Goal: Task Accomplishment & Management: Manage account settings

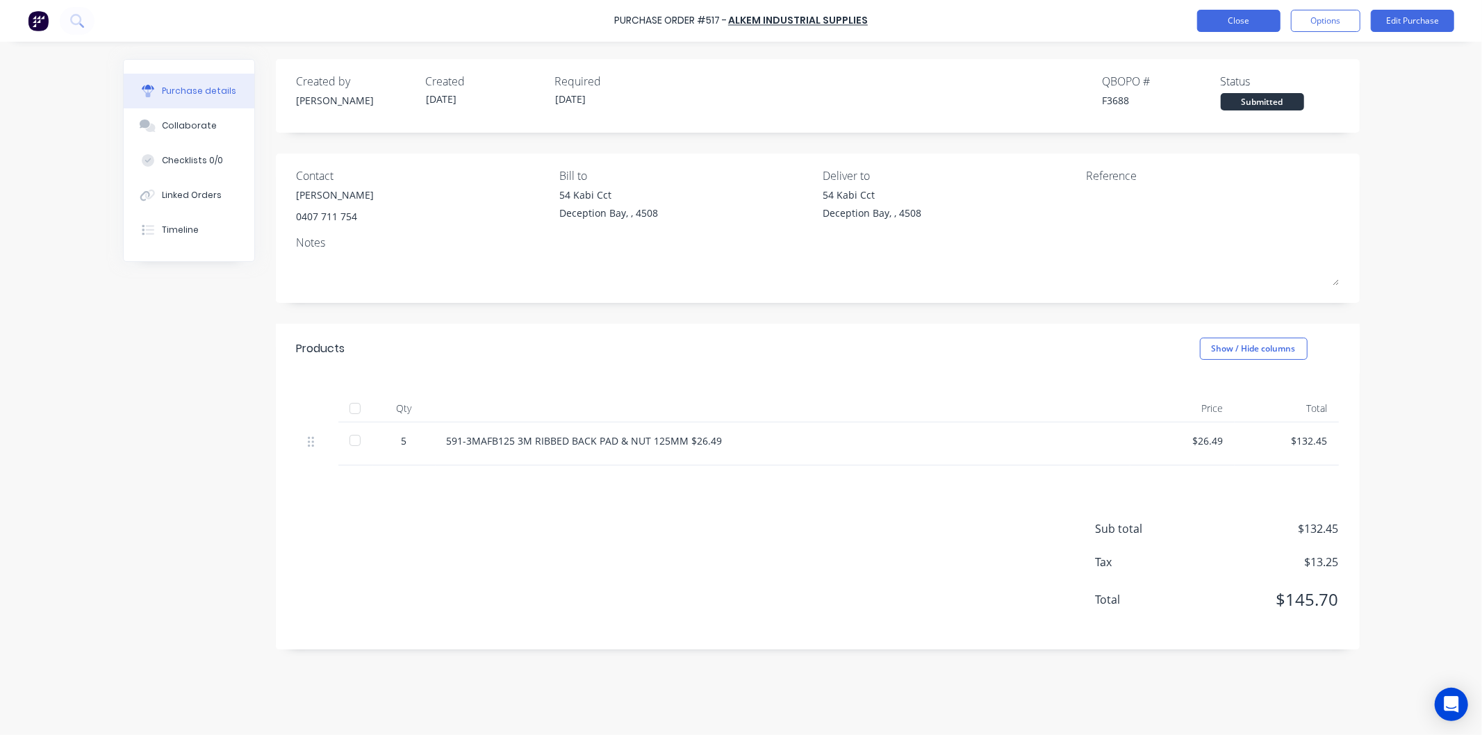
click at [1238, 18] on button "Close" at bounding box center [1238, 21] width 83 height 22
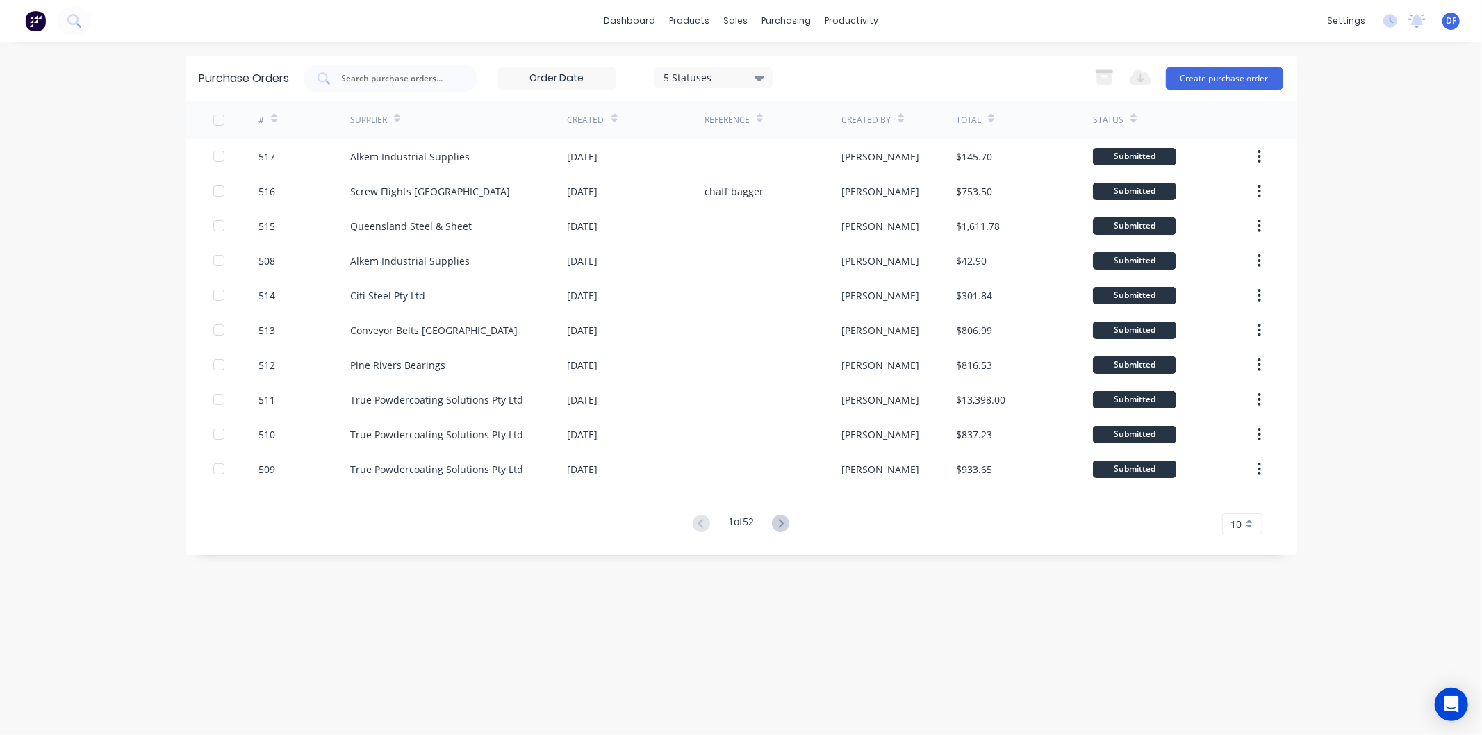
click at [1186, 65] on div "Export to Excel (XLSX) Create purchase order" at bounding box center [1184, 79] width 195 height 28
click at [1196, 67] on button "Create purchase order" at bounding box center [1224, 78] width 117 height 22
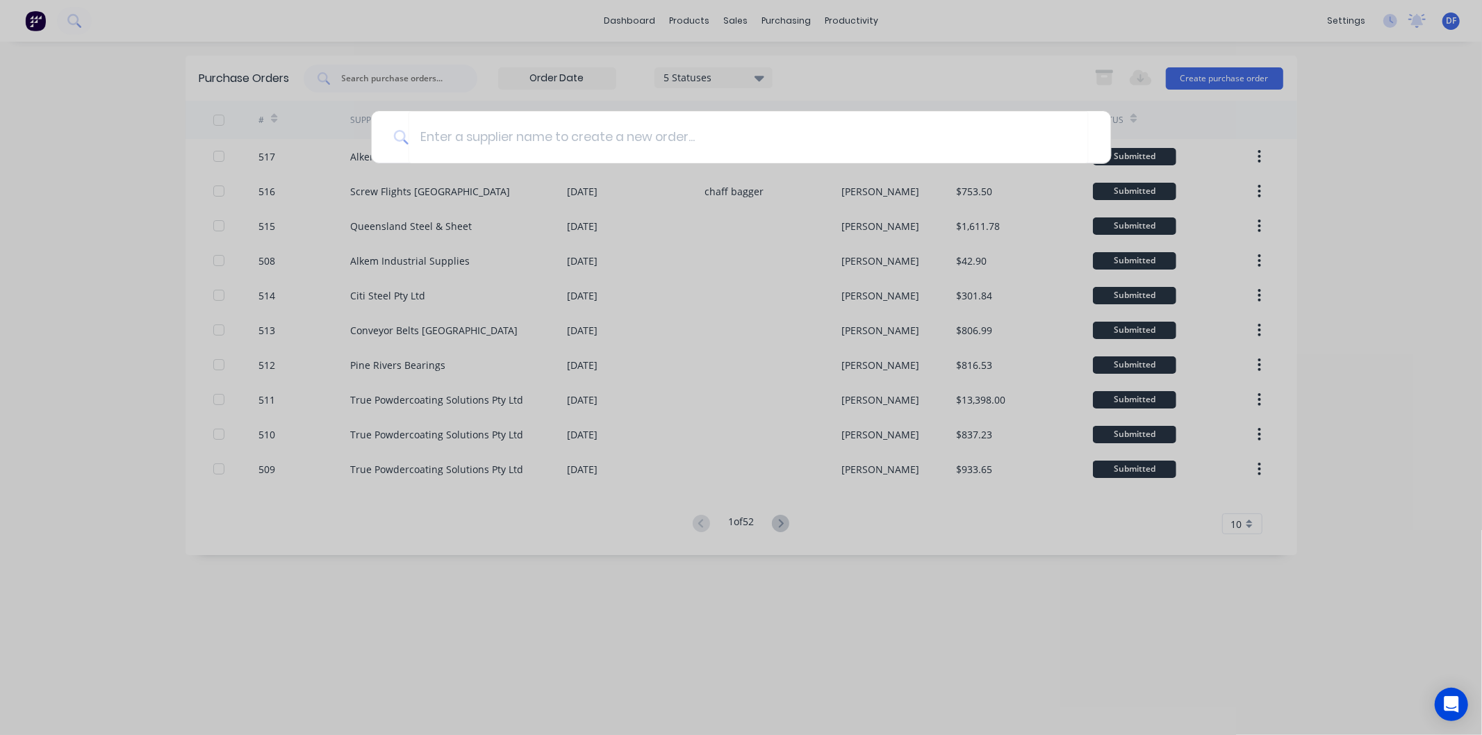
click at [950, 76] on div at bounding box center [741, 367] width 1482 height 735
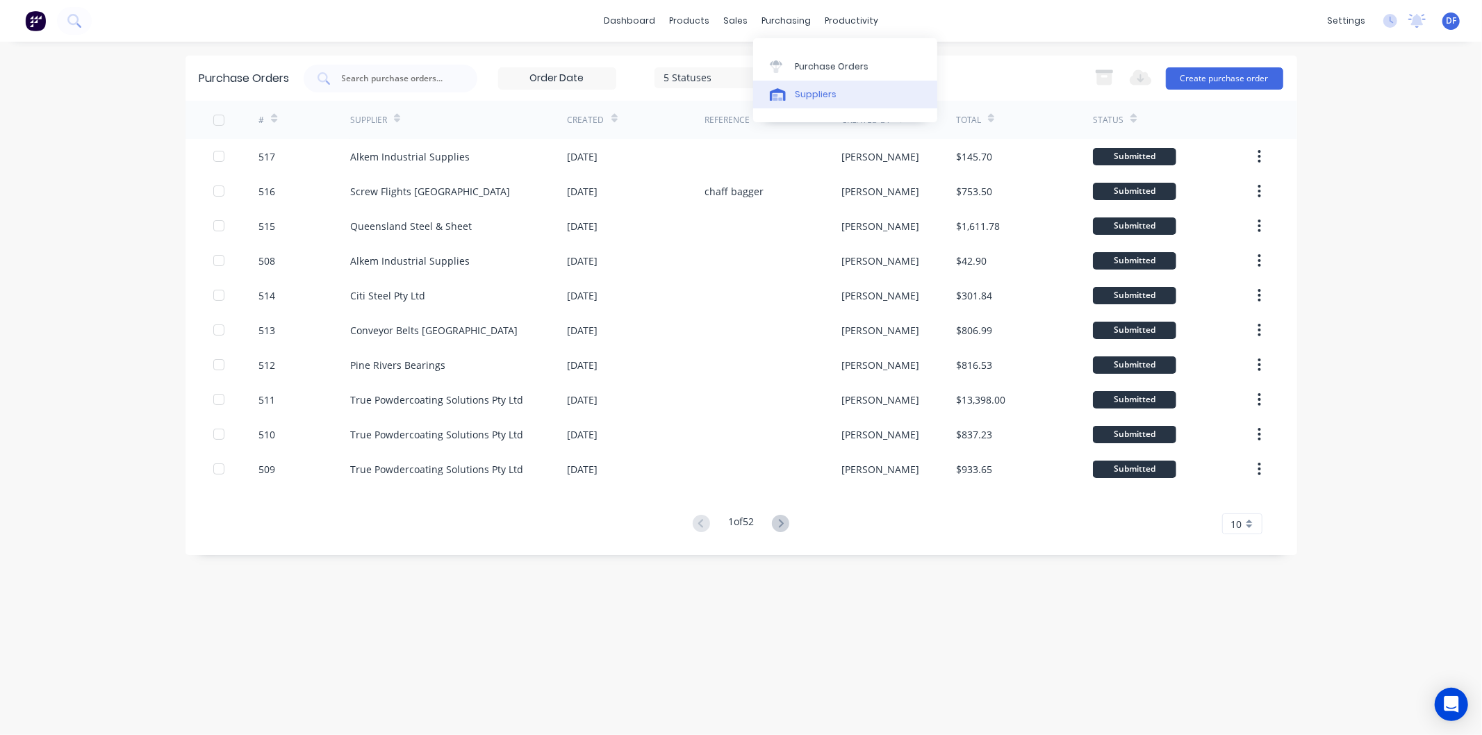
click at [804, 94] on div "Suppliers" at bounding box center [816, 94] width 42 height 13
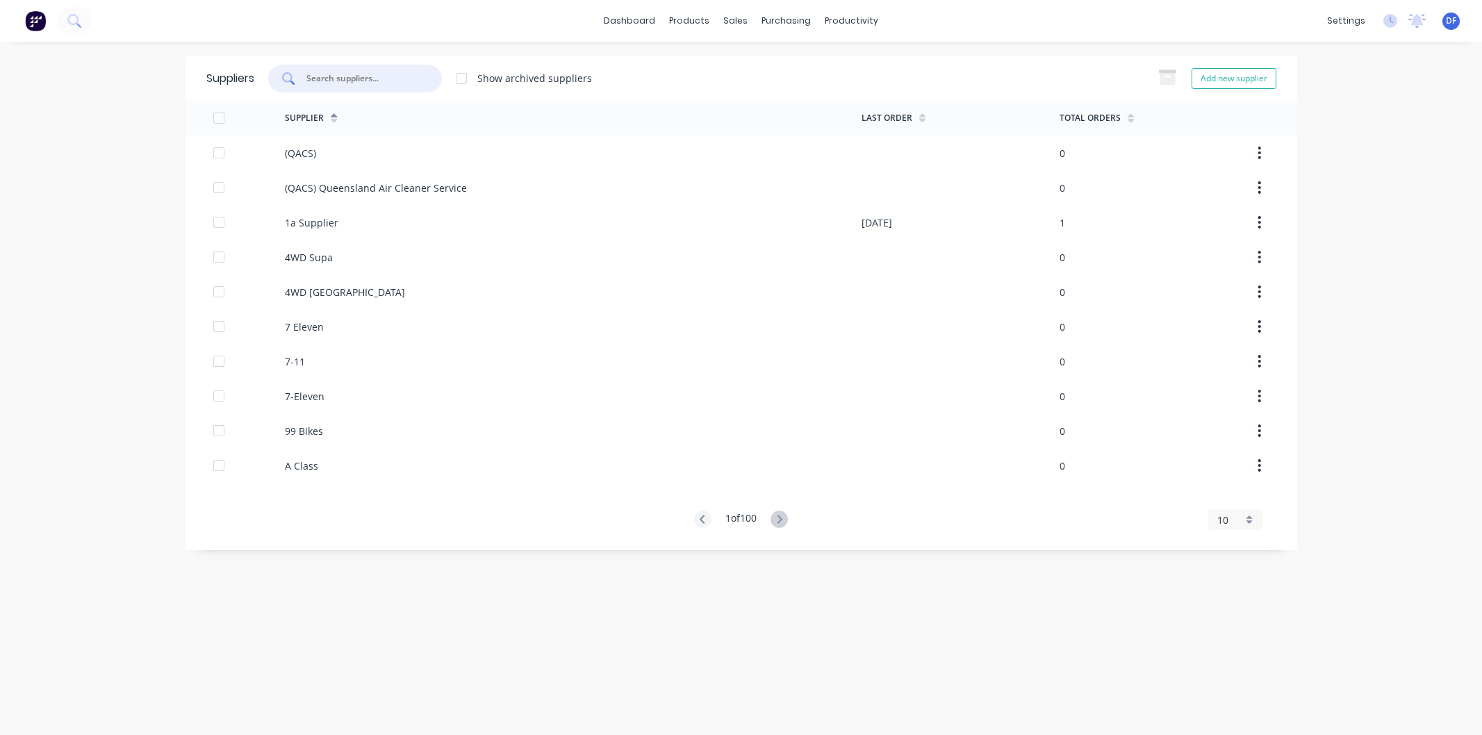
click at [342, 76] on input "text" at bounding box center [362, 79] width 115 height 14
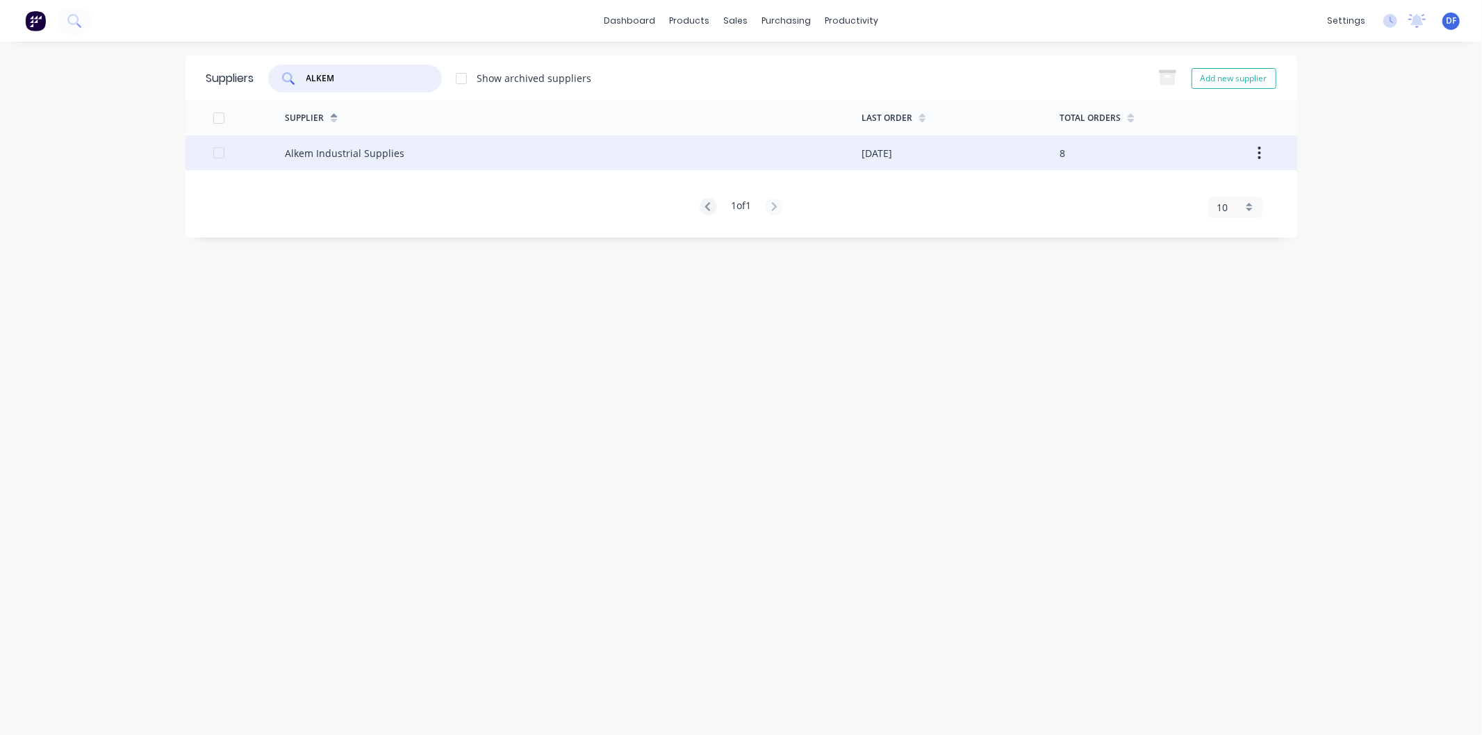
type input "ALKEM"
click at [345, 154] on div "Alkem Industrial Supplies" at bounding box center [344, 153] width 119 height 15
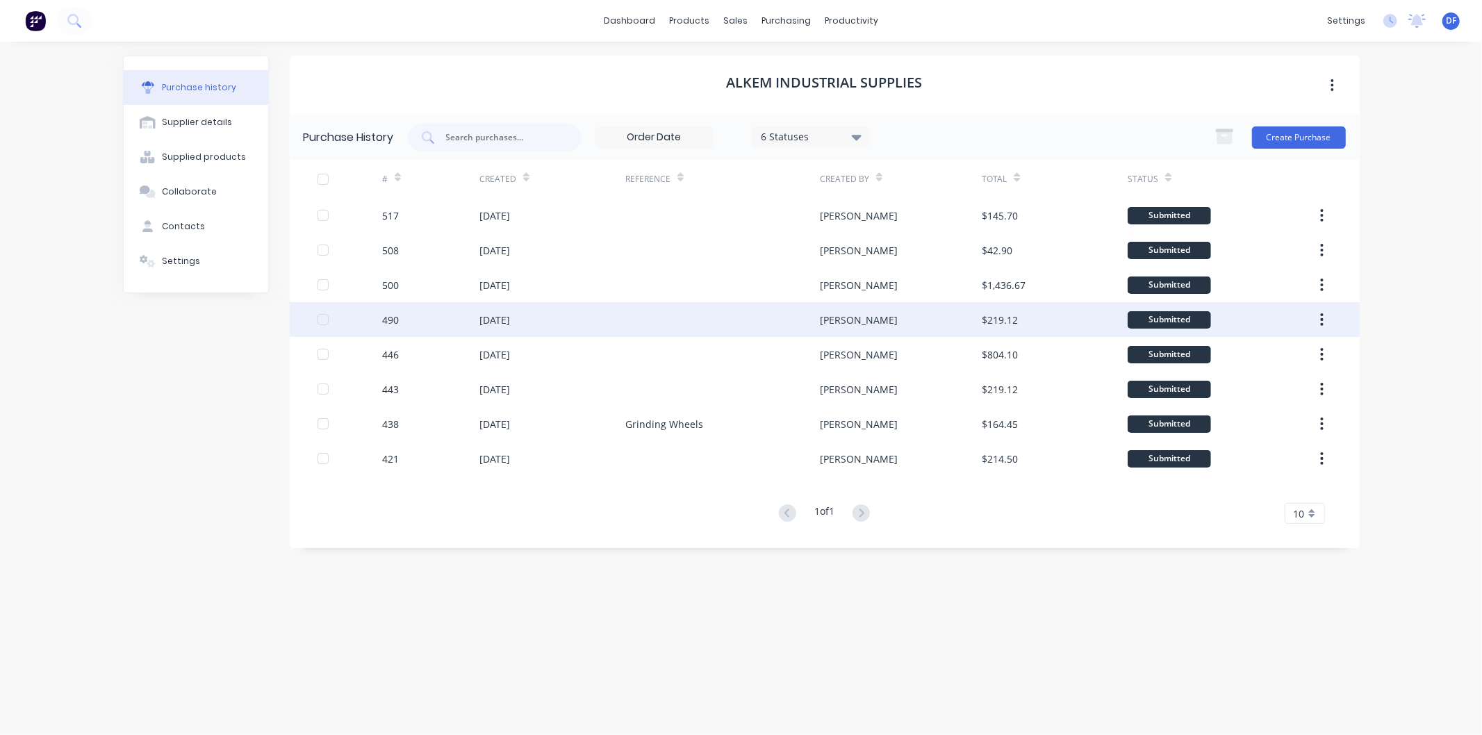
click at [510, 318] on div "18 Aug 2025" at bounding box center [494, 320] width 31 height 15
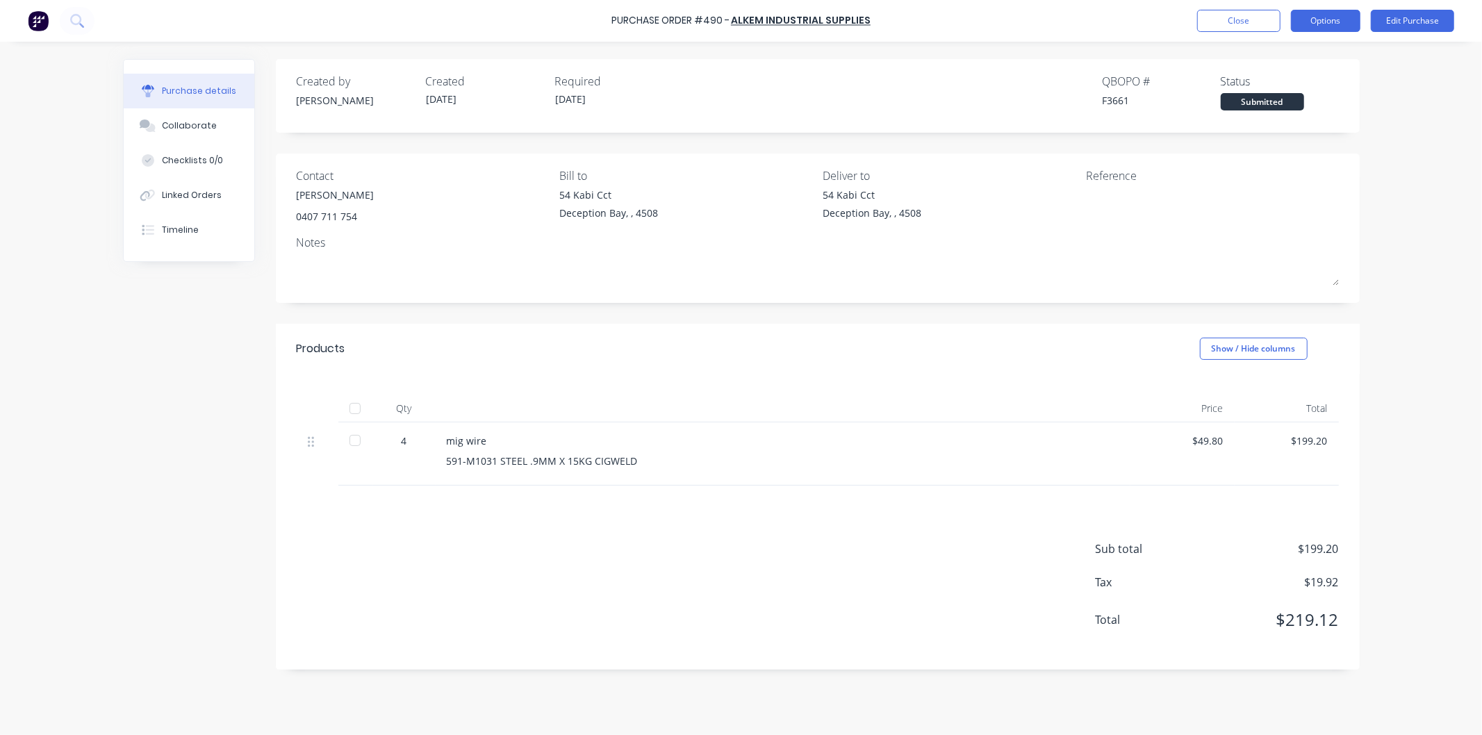
click at [1311, 15] on button "Options" at bounding box center [1325, 21] width 69 height 22
click at [1265, 136] on div "Duplicate" at bounding box center [1294, 140] width 107 height 20
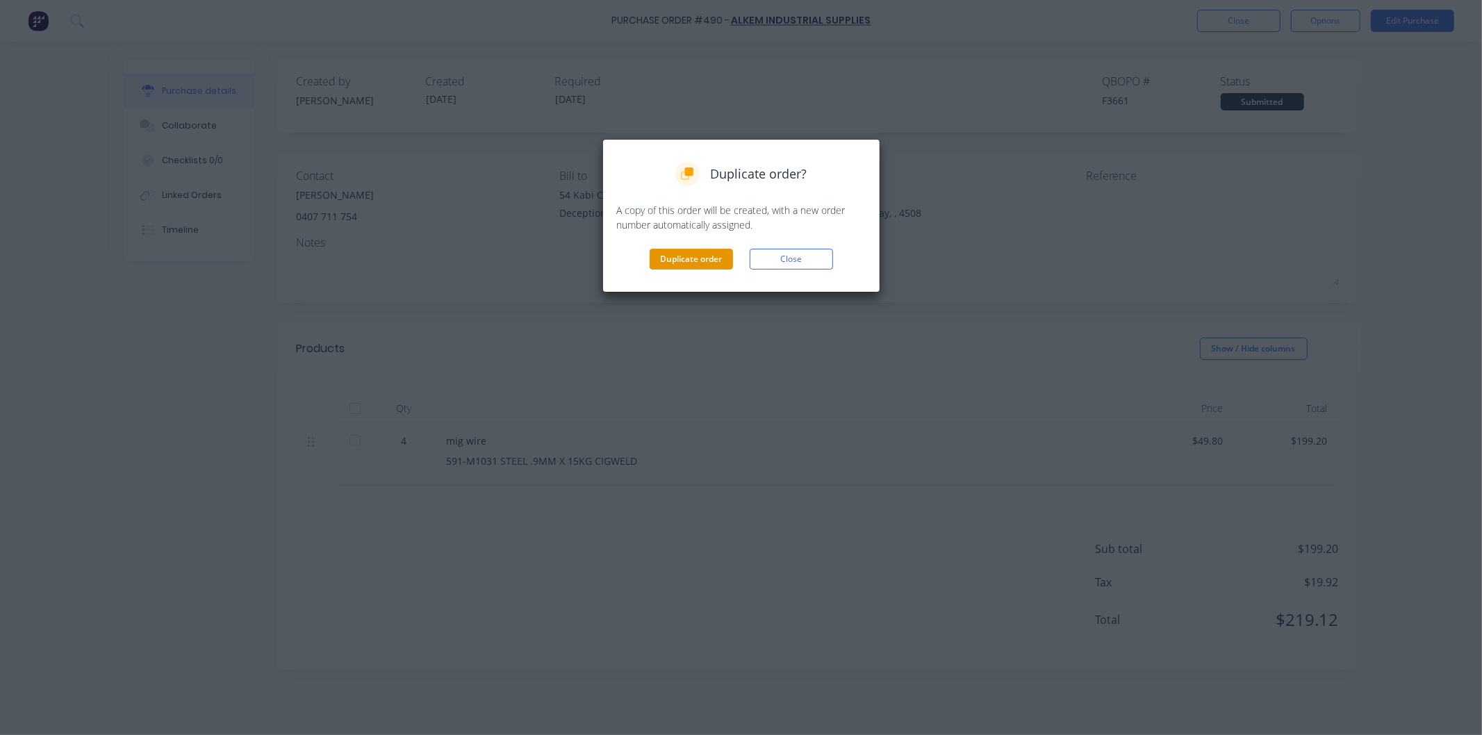
click at [683, 249] on button "Duplicate order" at bounding box center [691, 259] width 83 height 21
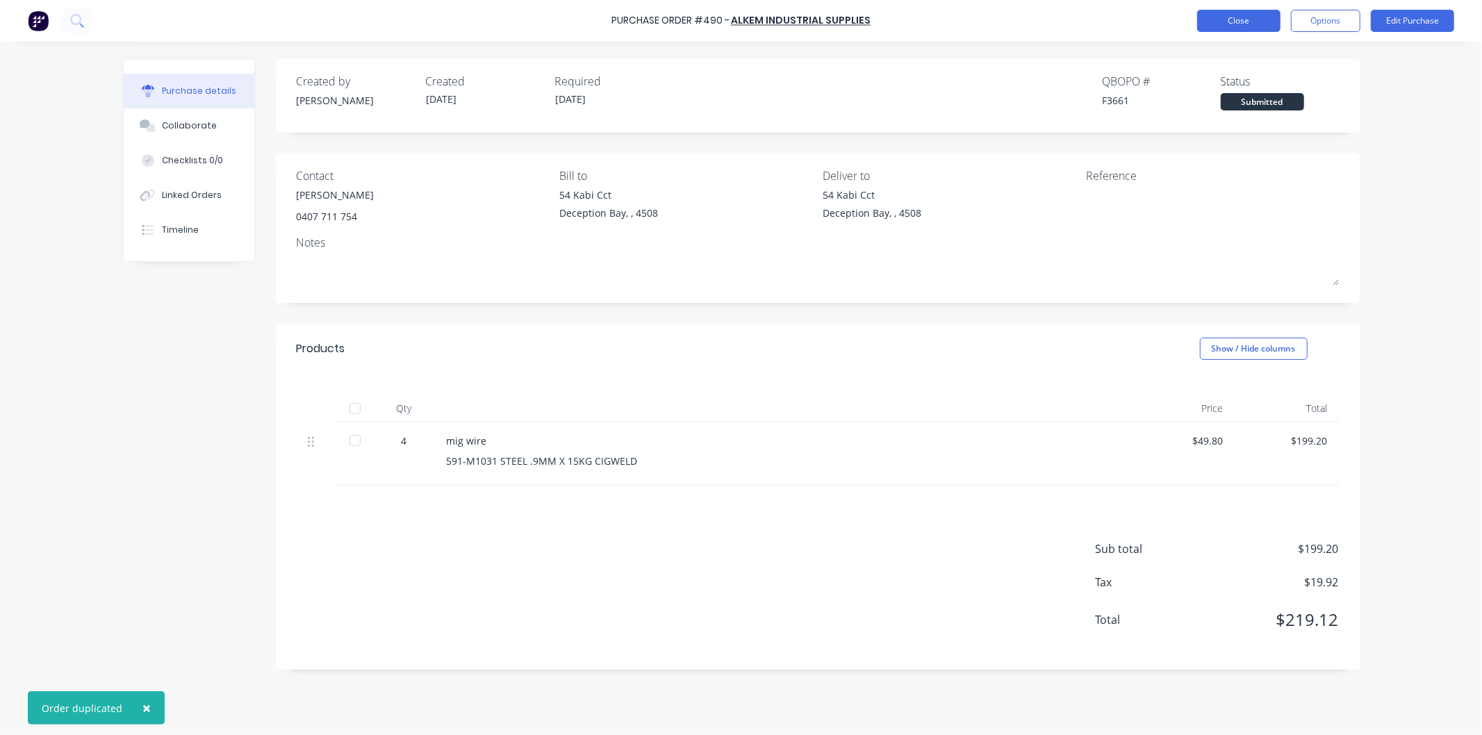
click at [1248, 19] on button "Close" at bounding box center [1238, 21] width 83 height 22
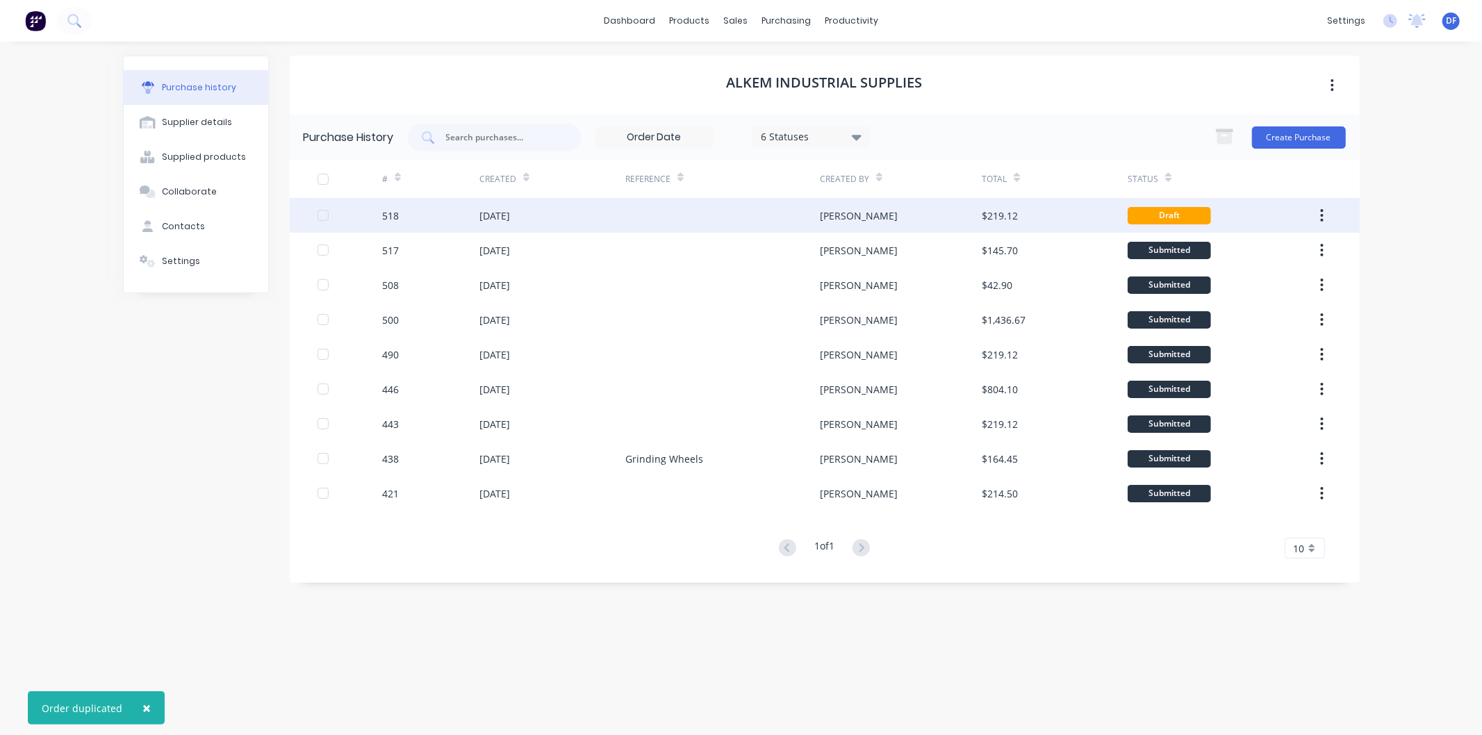
click at [832, 209] on div "[PERSON_NAME]" at bounding box center [859, 215] width 78 height 15
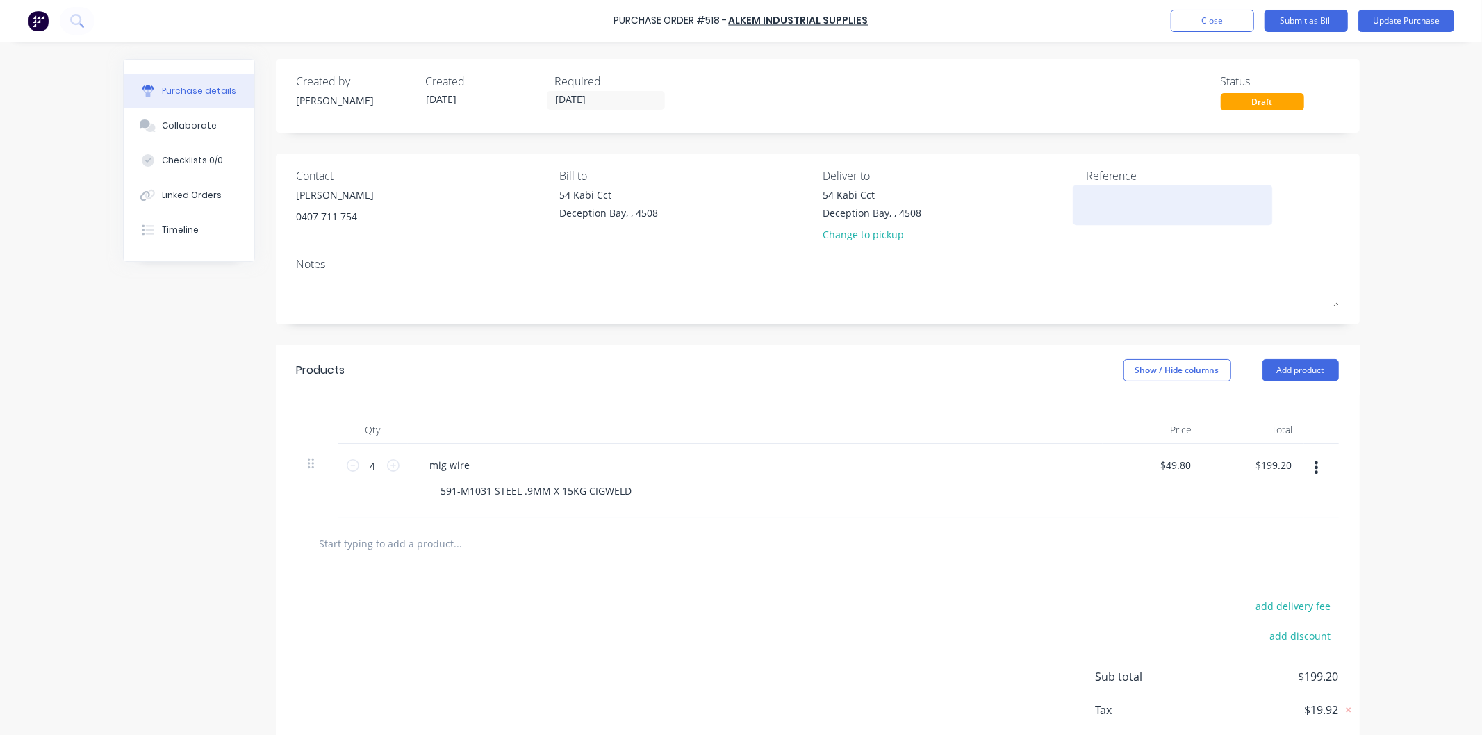
click at [1100, 190] on textarea at bounding box center [1173, 203] width 174 height 31
type textarea "MIG WIRE"
type textarea "x"
type textarea "MIG WIRE"
click at [1401, 19] on button "Update Purchase" at bounding box center [1406, 21] width 96 height 22
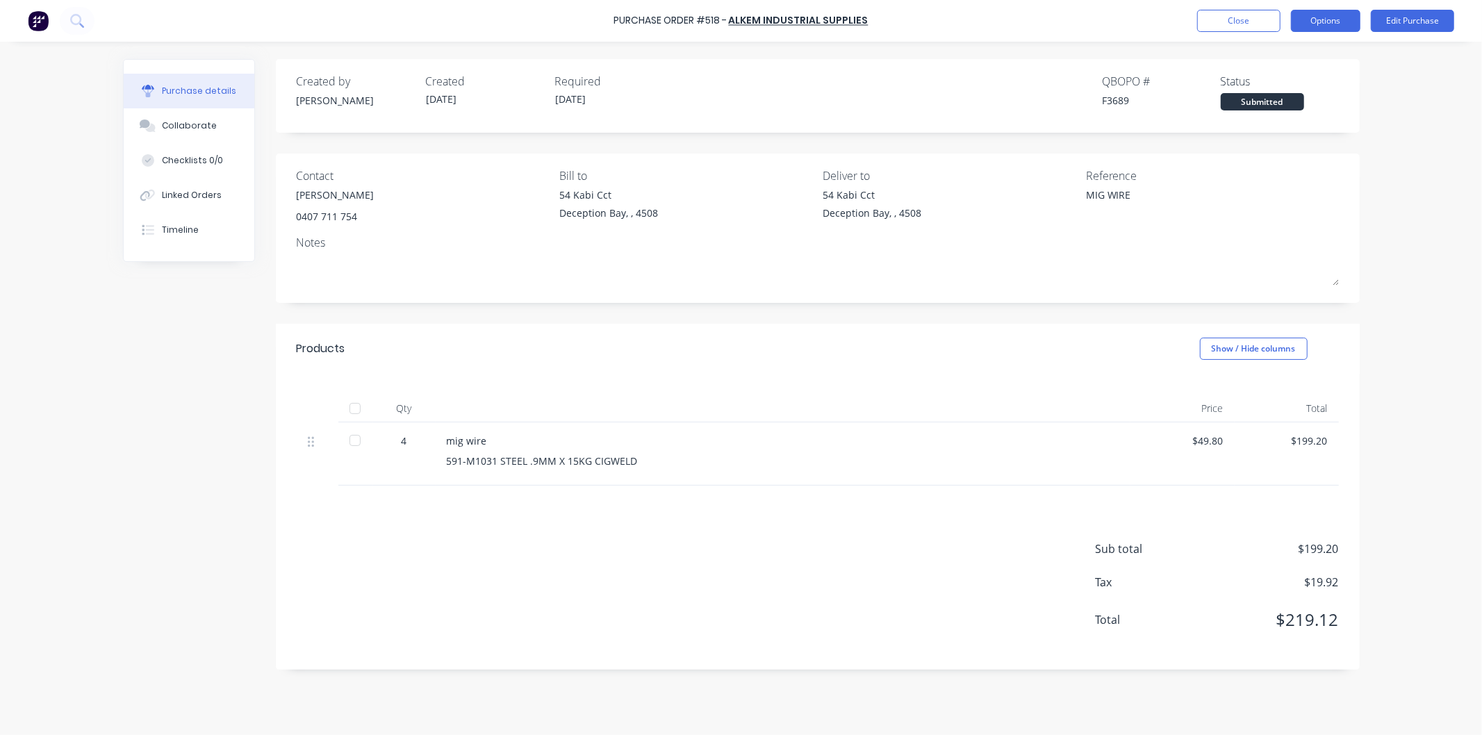
click at [1331, 13] on button "Options" at bounding box center [1325, 21] width 69 height 22
click at [1289, 56] on div "Print / Email" at bounding box center [1294, 57] width 107 height 20
click at [1283, 109] on div "Without pricing" at bounding box center [1294, 112] width 107 height 20
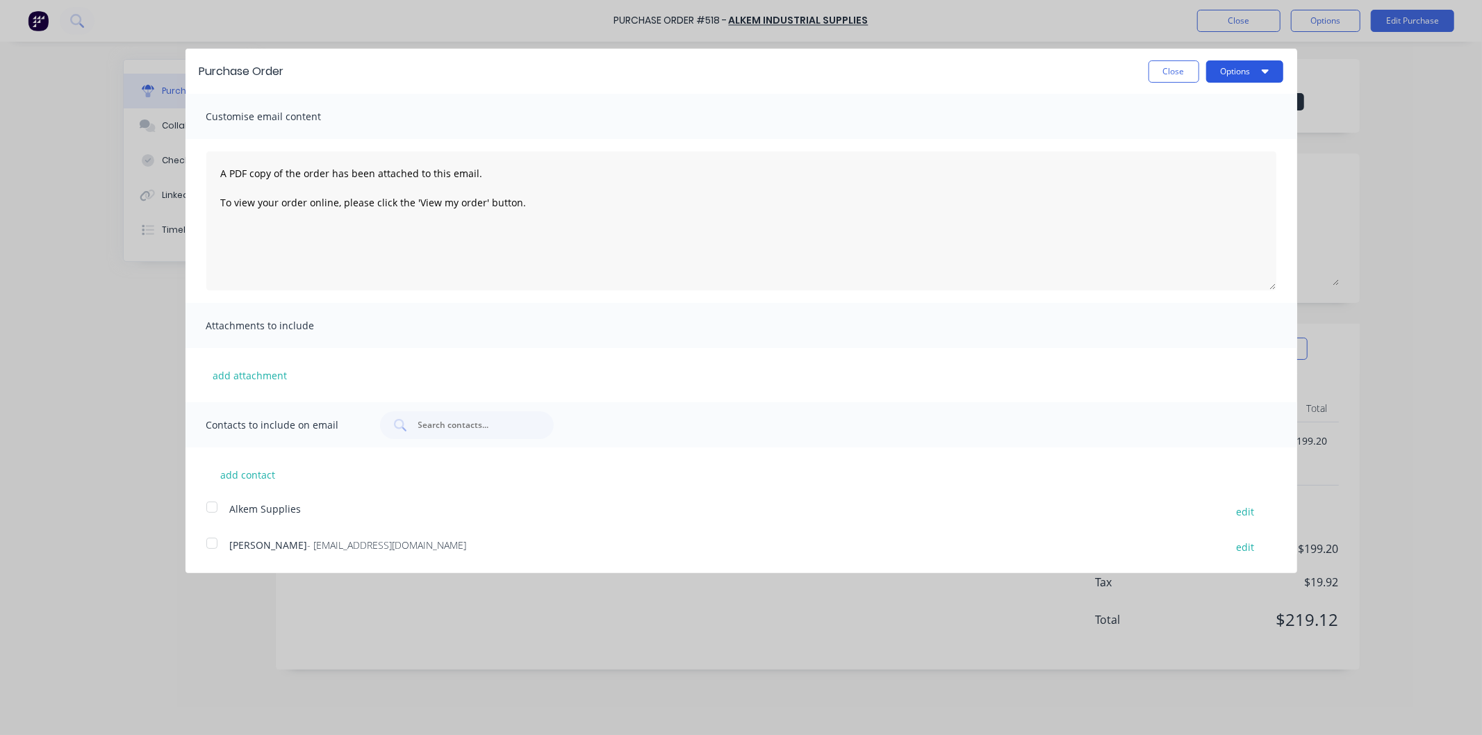
click at [1263, 65] on icon "button" at bounding box center [1265, 70] width 7 height 11
click at [1191, 127] on div "Email" at bounding box center [1217, 134] width 107 height 20
click at [1172, 65] on button "Close" at bounding box center [1173, 71] width 51 height 22
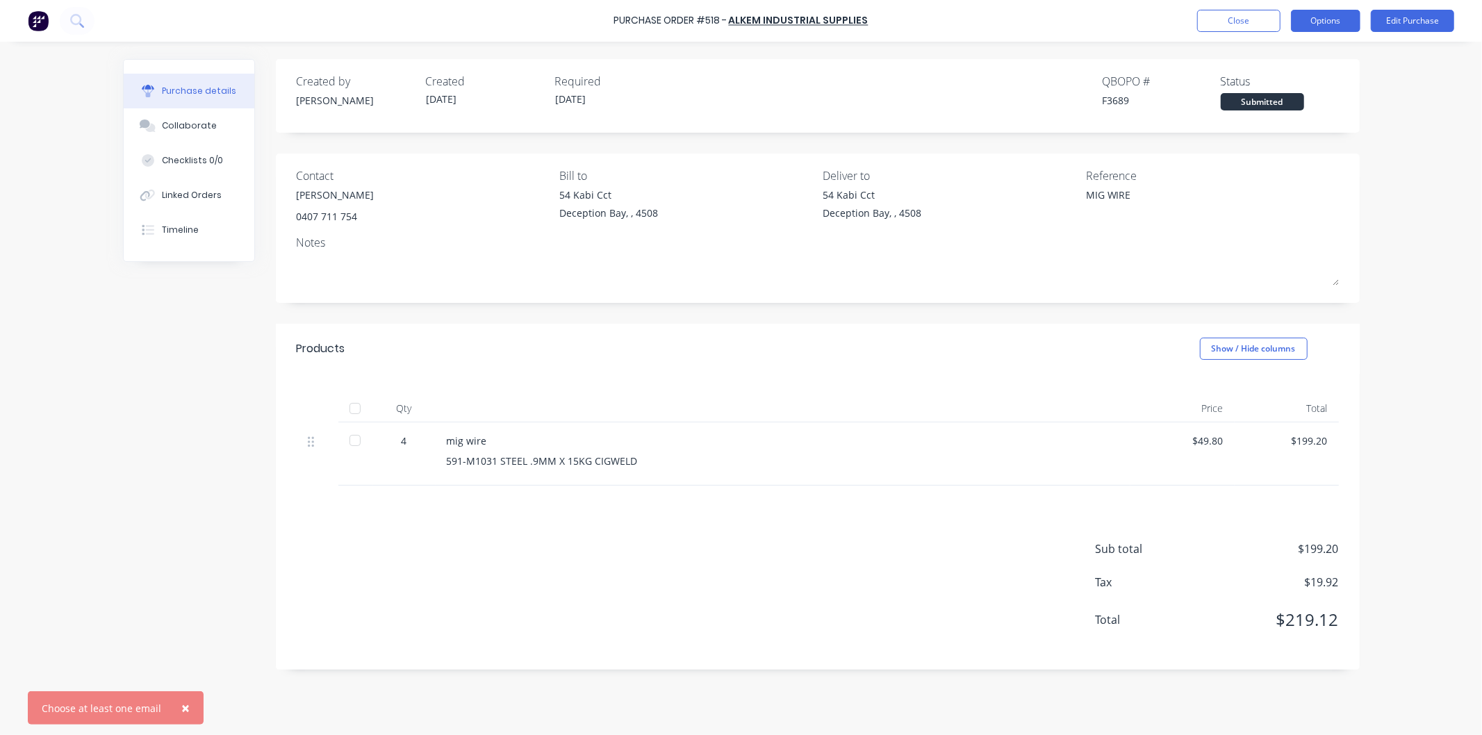
click at [1321, 15] on button "Options" at bounding box center [1325, 21] width 69 height 22
click at [1266, 56] on div "Print / Email" at bounding box center [1294, 57] width 107 height 20
click at [1268, 85] on div "With pricing" at bounding box center [1294, 84] width 107 height 20
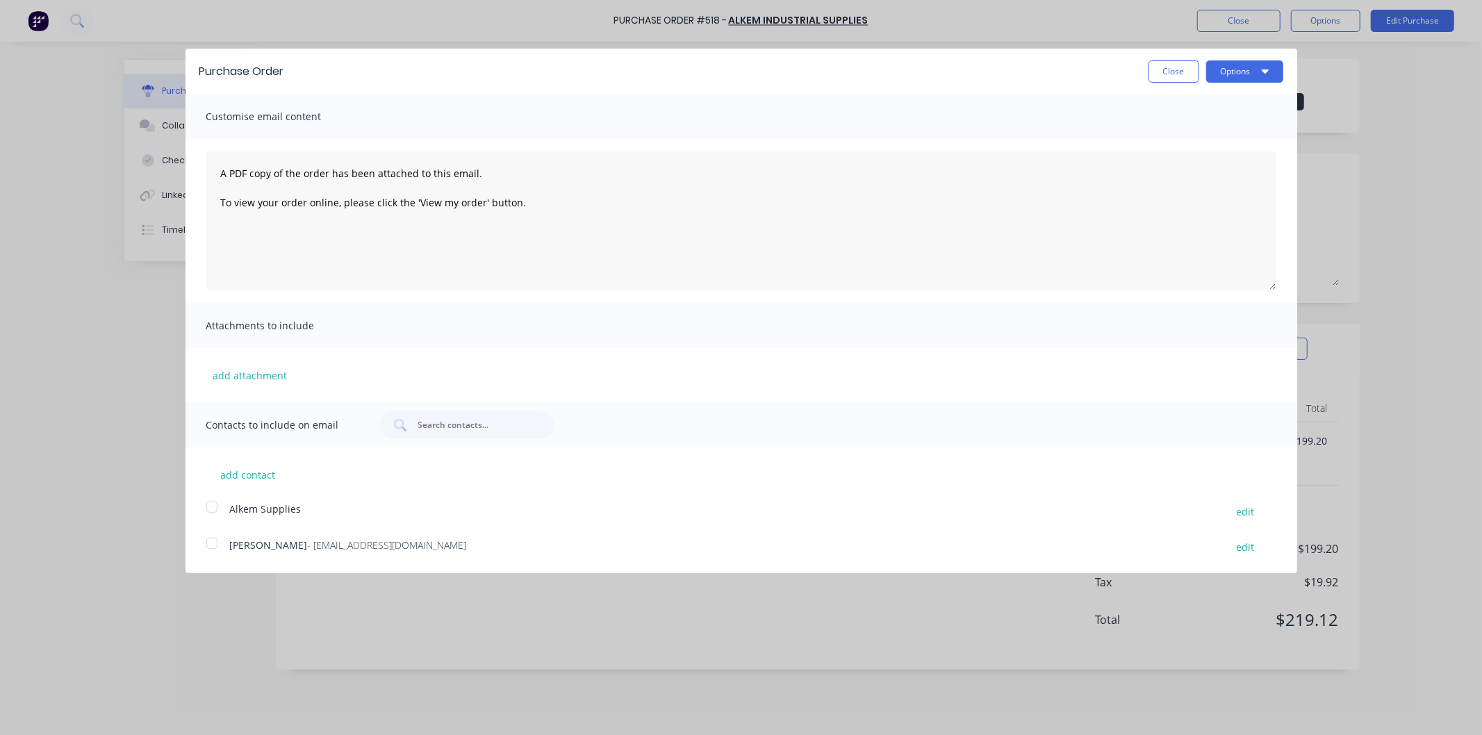
click at [206, 540] on div at bounding box center [212, 543] width 28 height 28
click at [1237, 70] on button "Options" at bounding box center [1244, 71] width 77 height 22
click at [1197, 131] on div "Email" at bounding box center [1217, 134] width 107 height 20
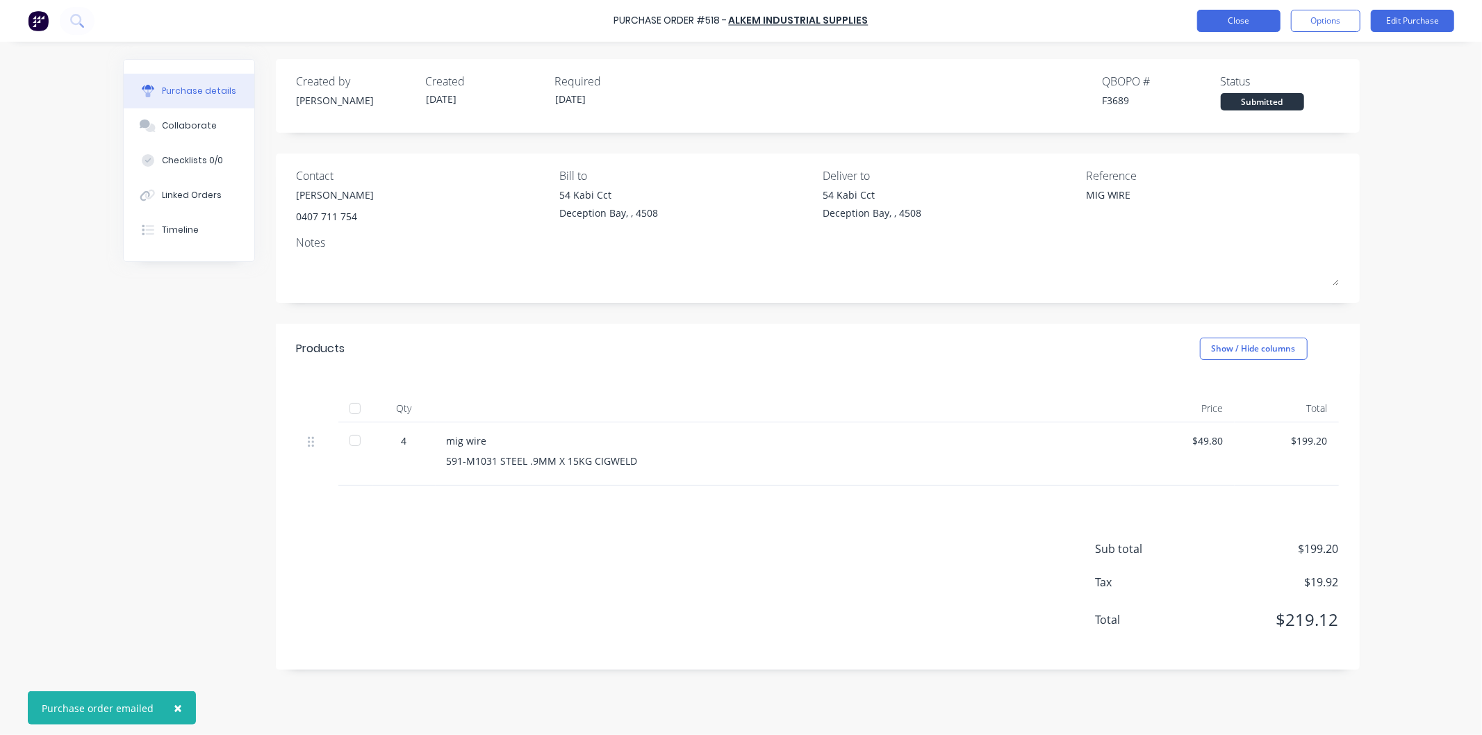
type textarea "x"
click at [1253, 15] on button "Close" at bounding box center [1238, 21] width 83 height 22
